Goal: Task Accomplishment & Management: Manage account settings

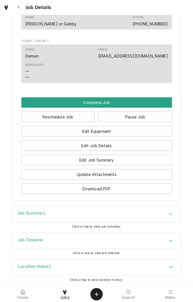
scroll to position [354, 0]
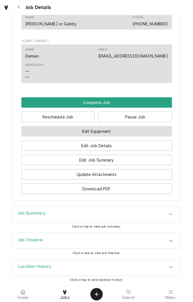
click at [122, 130] on button "Edit Equipment" at bounding box center [96, 131] width 151 height 10
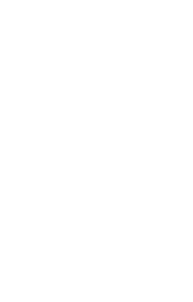
click at [100, 133] on div "Dynamic Content Wrapper" at bounding box center [96, 151] width 193 height 302
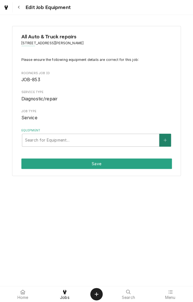
click at [168, 139] on button "Equipment" at bounding box center [166, 140] width 12 height 13
